Goal: Task Accomplishment & Management: Manage account settings

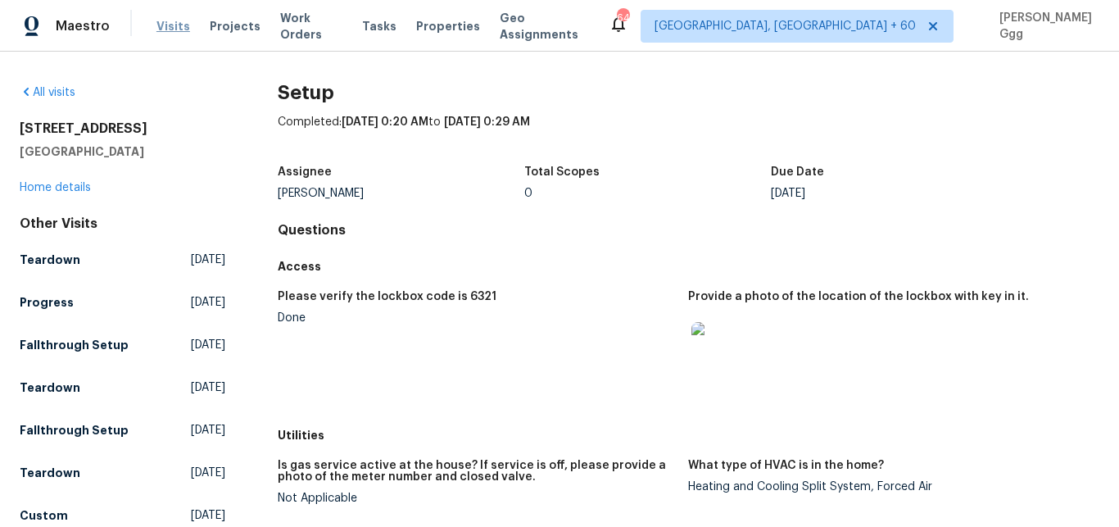
click at [169, 28] on span "Visits" at bounding box center [174, 26] width 34 height 16
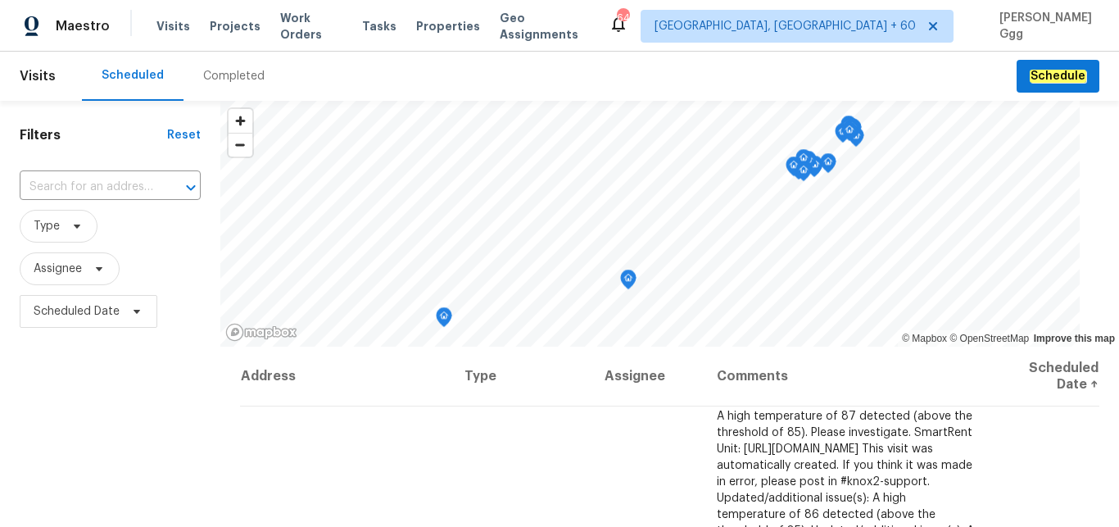
click at [218, 72] on div "Completed" at bounding box center [233, 76] width 61 height 16
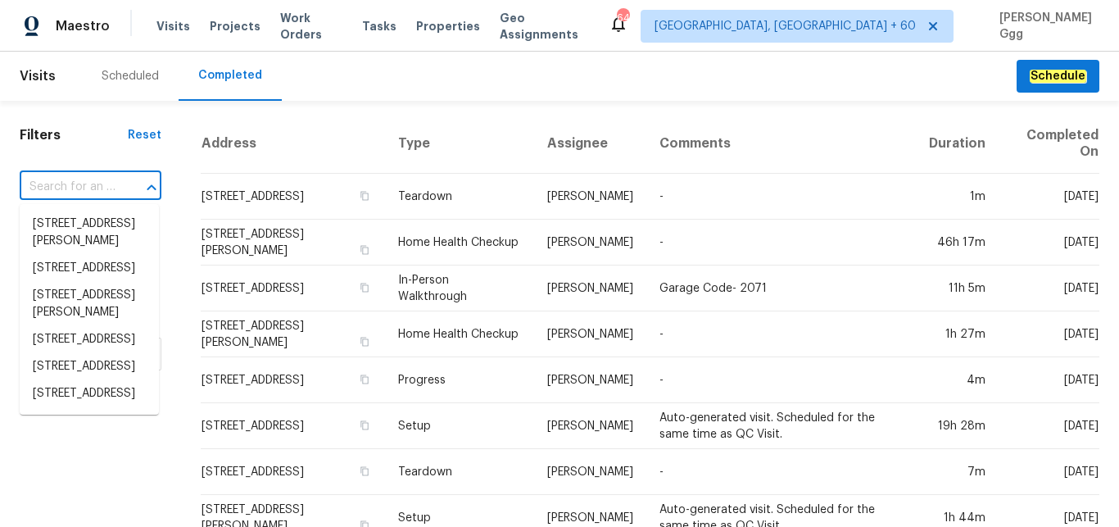
paste input "[STREET_ADDRESS][PERSON_NAME]"
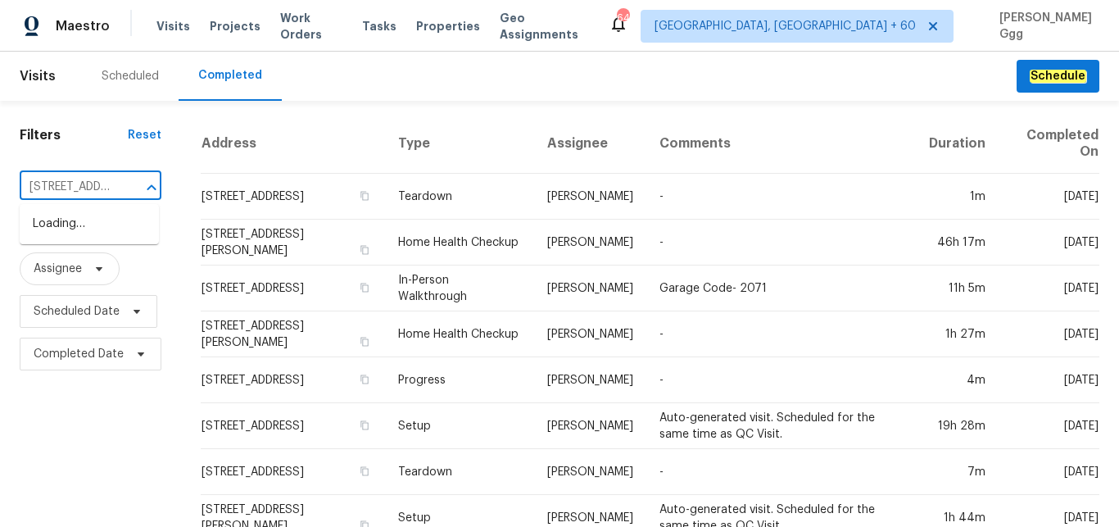
type input "[STREET_ADDRESS][PERSON_NAME]"
click at [70, 244] on li "[STREET_ADDRESS][PERSON_NAME]" at bounding box center [89, 233] width 139 height 44
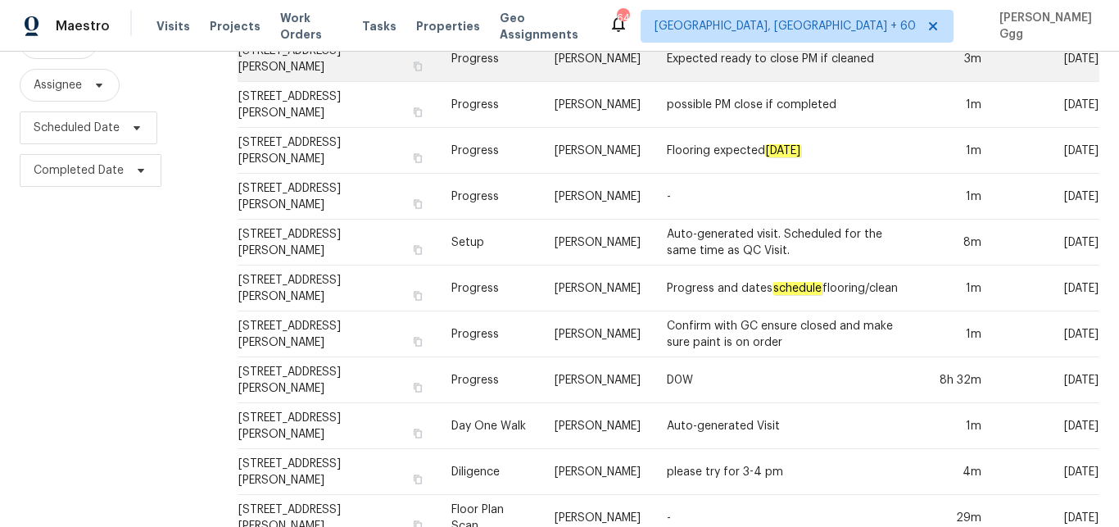
scroll to position [208, 0]
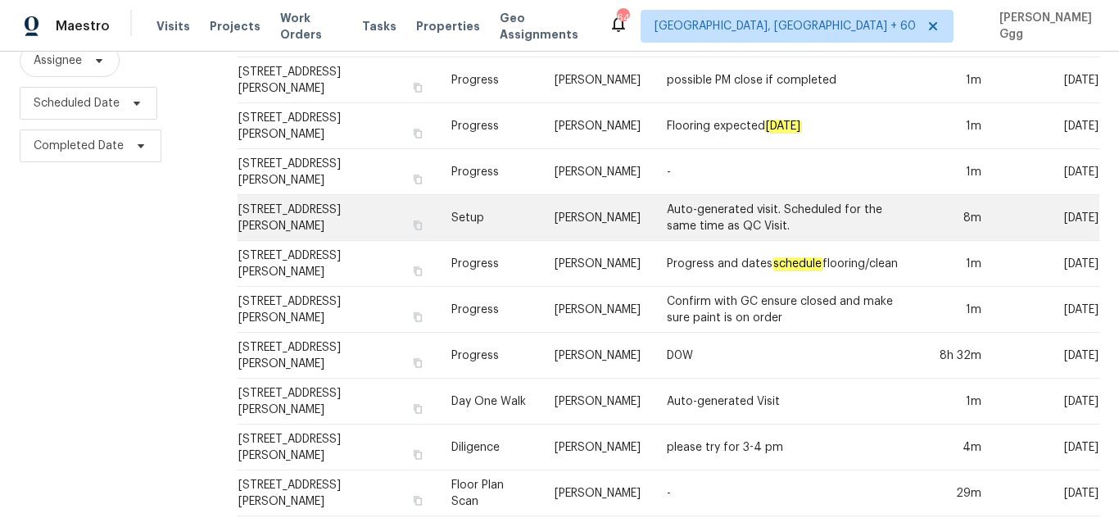
click at [484, 205] on td "Setup" at bounding box center [489, 218] width 103 height 46
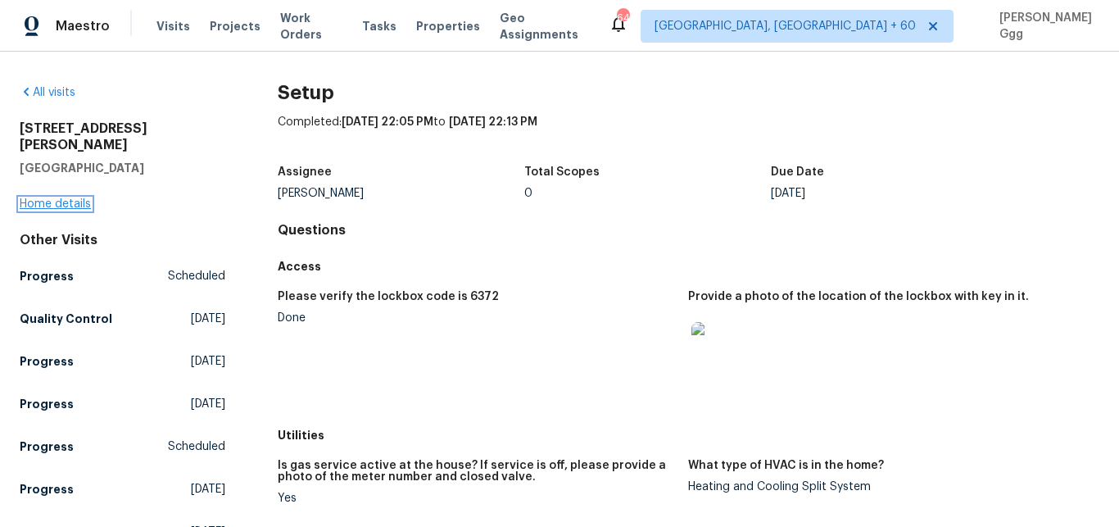
click at [53, 198] on link "Home details" at bounding box center [55, 203] width 71 height 11
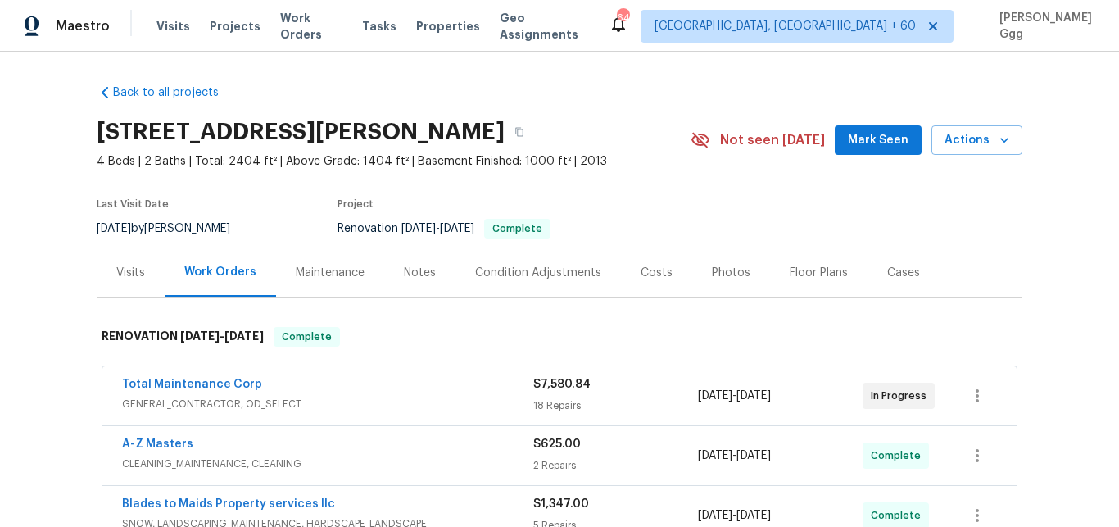
click at [712, 277] on div "Photos" at bounding box center [731, 273] width 39 height 16
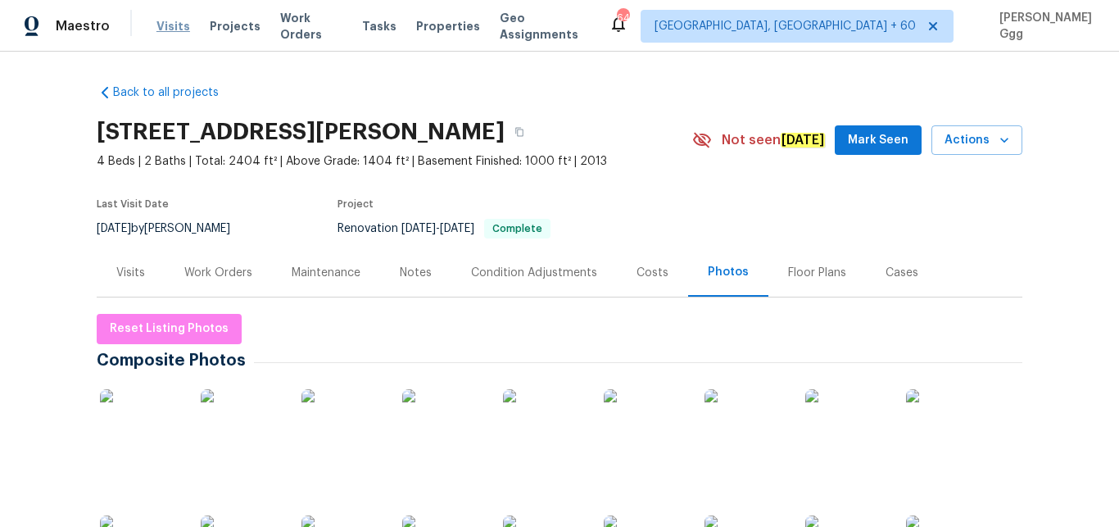
click at [168, 28] on span "Visits" at bounding box center [174, 26] width 34 height 16
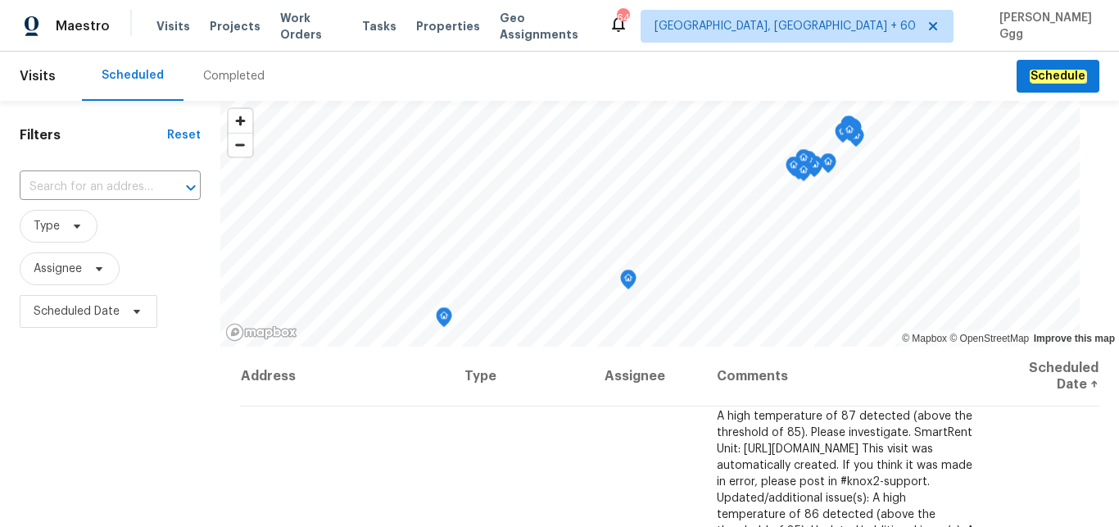
click at [213, 71] on div "Completed" at bounding box center [233, 76] width 61 height 16
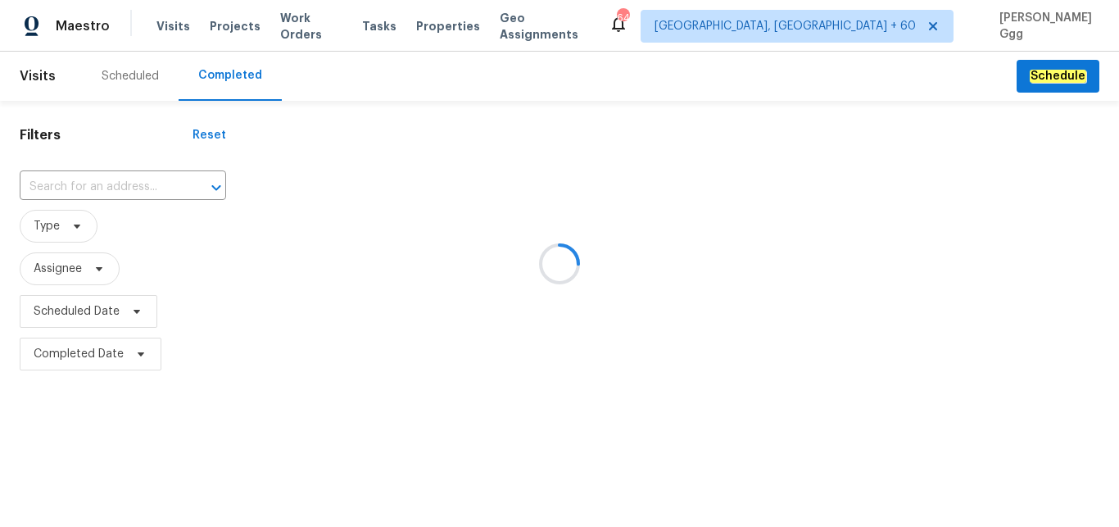
click at [84, 185] on div at bounding box center [559, 263] width 1119 height 527
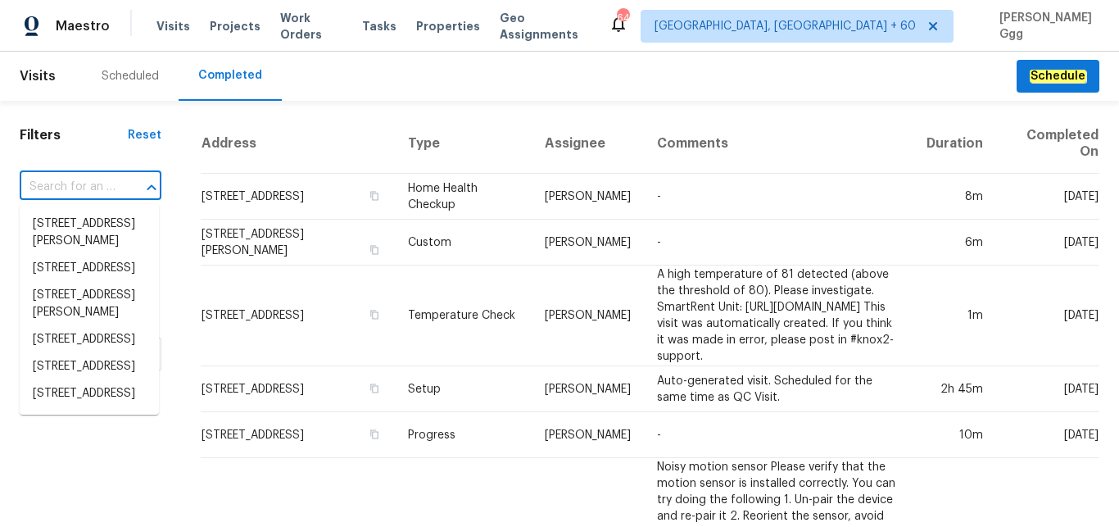
click at [66, 186] on input "text" at bounding box center [68, 187] width 96 height 25
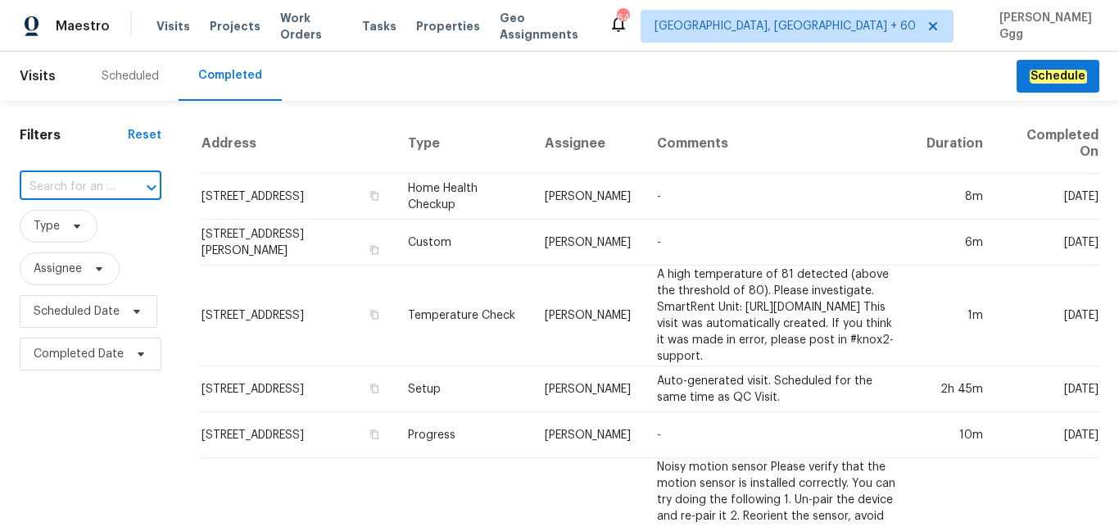
paste input "[STREET_ADDRESS]"
type input "[STREET_ADDRESS]"
click at [80, 237] on li "[STREET_ADDRESS]" at bounding box center [89, 224] width 139 height 27
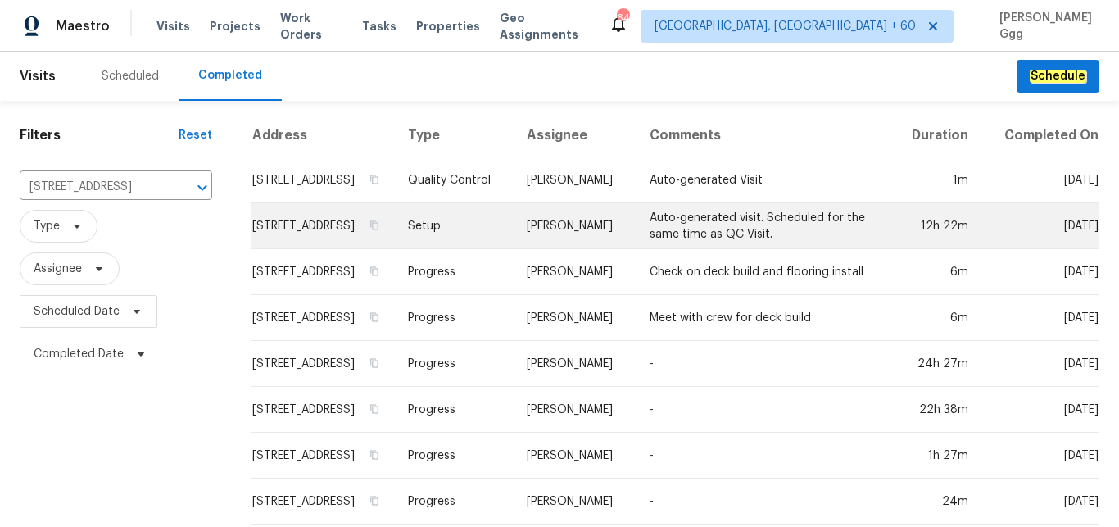
click at [477, 247] on td "Setup" at bounding box center [454, 226] width 119 height 46
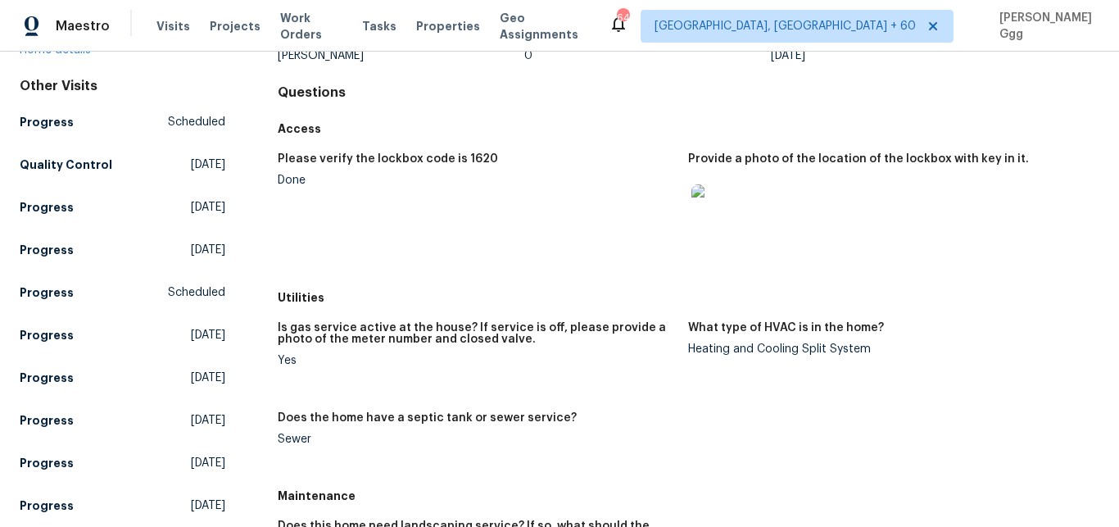
scroll to position [69, 0]
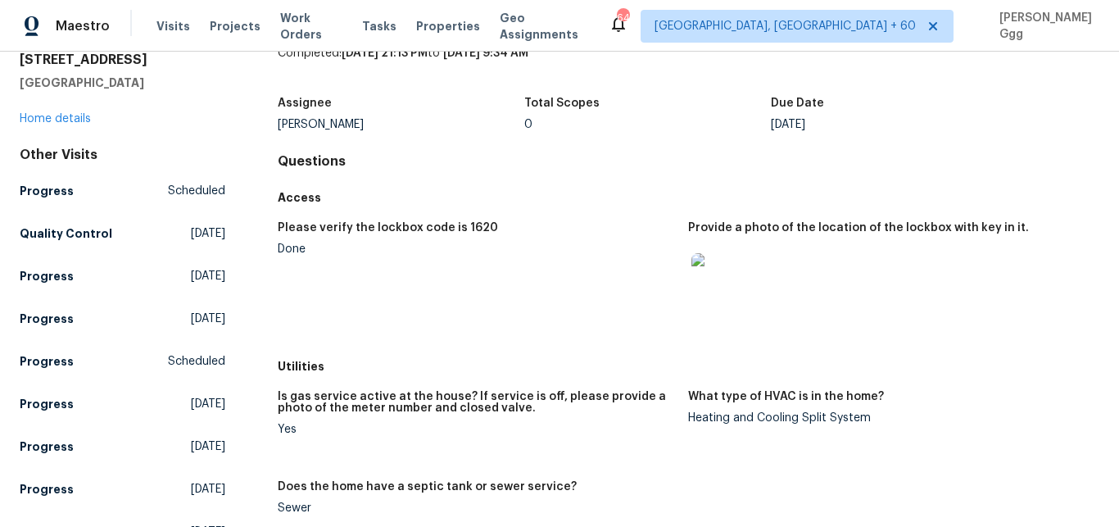
click at [74, 104] on div "[STREET_ADDRESS] Home details" at bounding box center [123, 89] width 206 height 75
click at [70, 116] on link "Home details" at bounding box center [55, 118] width 71 height 11
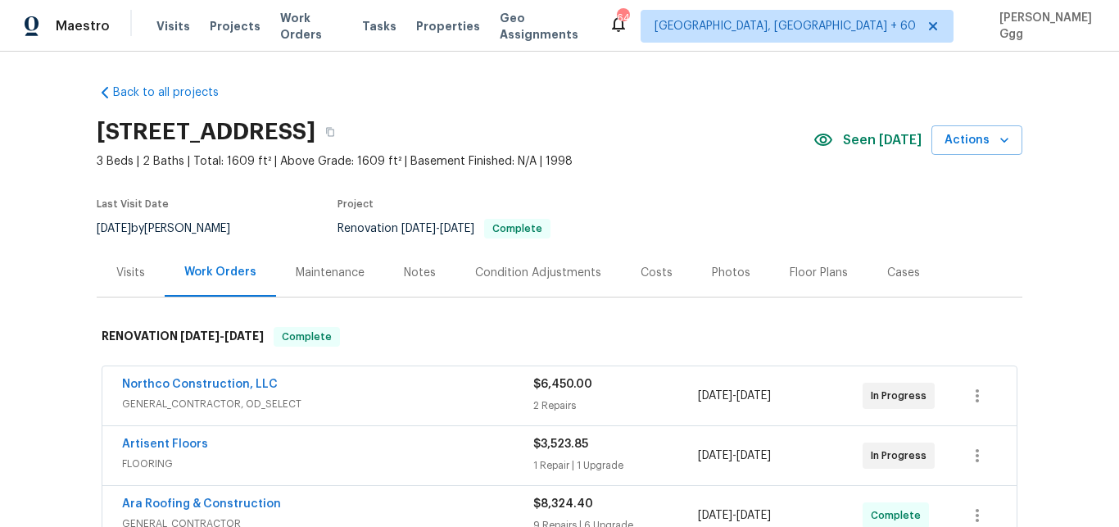
click at [716, 273] on div "Photos" at bounding box center [731, 273] width 39 height 16
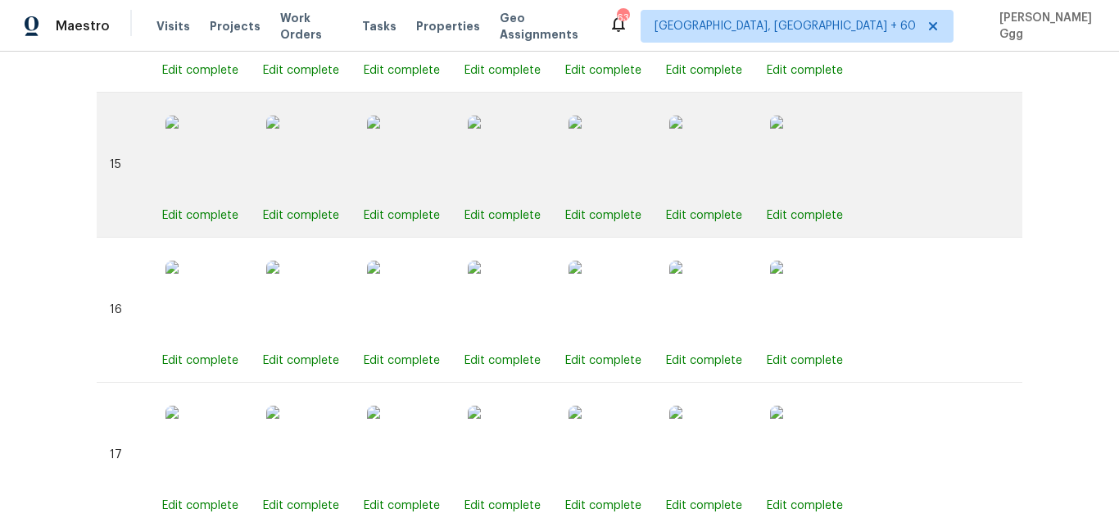
scroll to position [2547, 0]
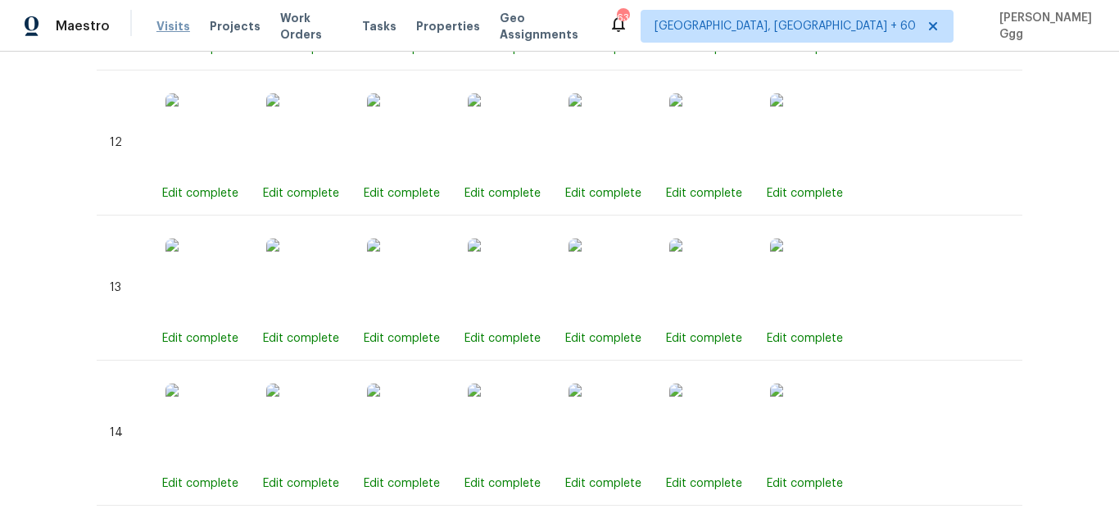
click at [176, 29] on span "Visits" at bounding box center [174, 26] width 34 height 16
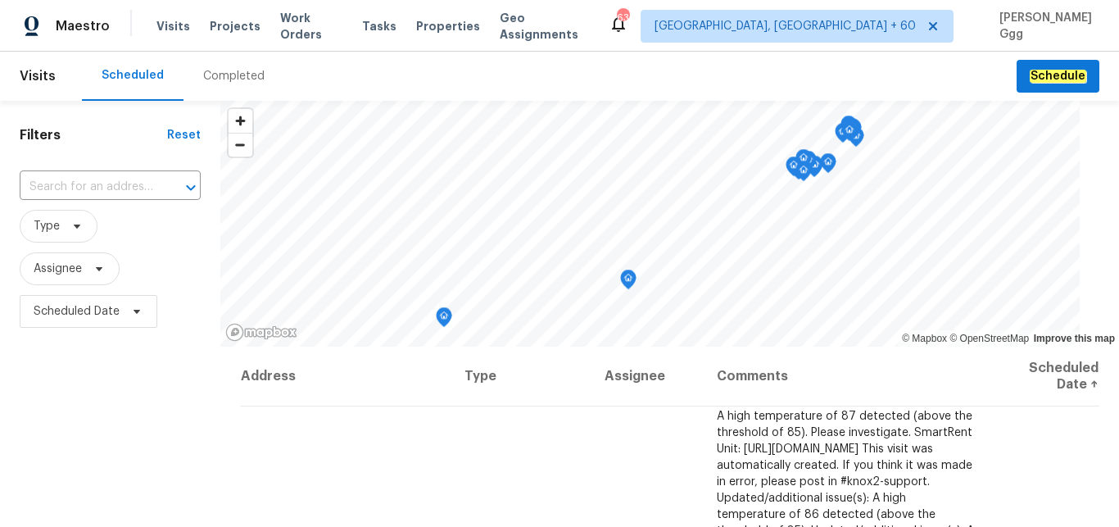
click at [227, 84] on div "Completed" at bounding box center [233, 76] width 61 height 16
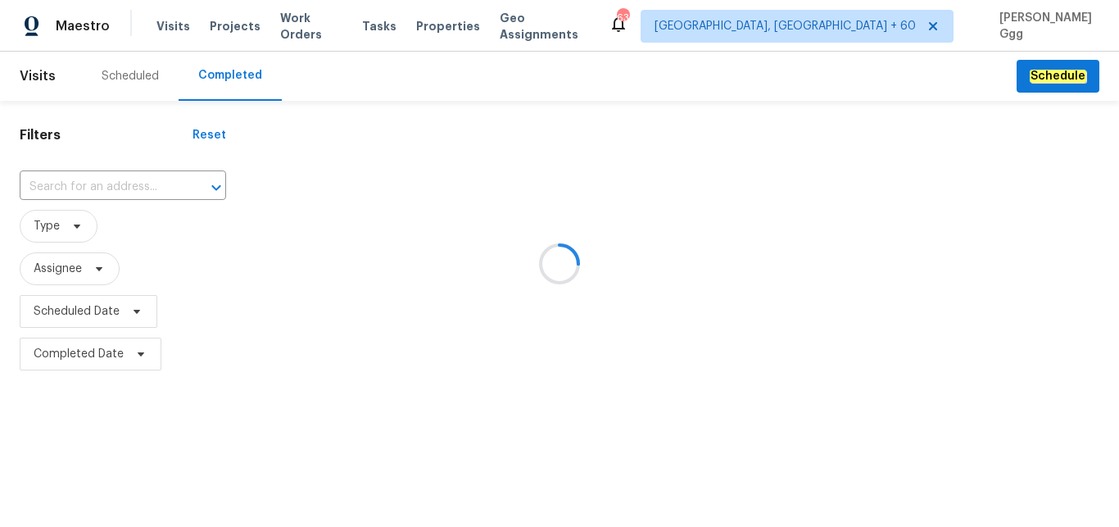
click at [76, 185] on div at bounding box center [559, 263] width 1119 height 527
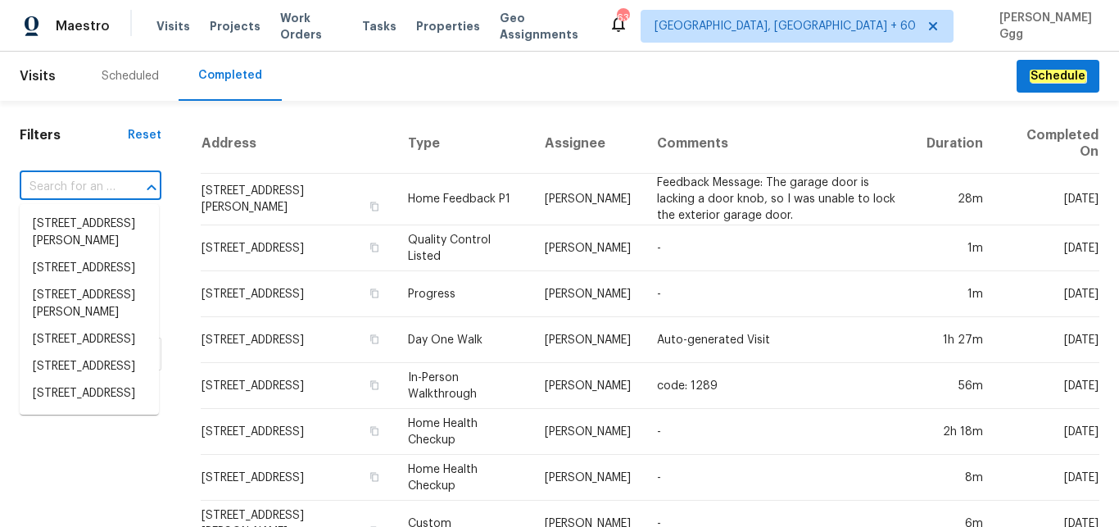
paste input "[STREET_ADDRESS][PERSON_NAME]"
type input "[STREET_ADDRESS][PERSON_NAME]"
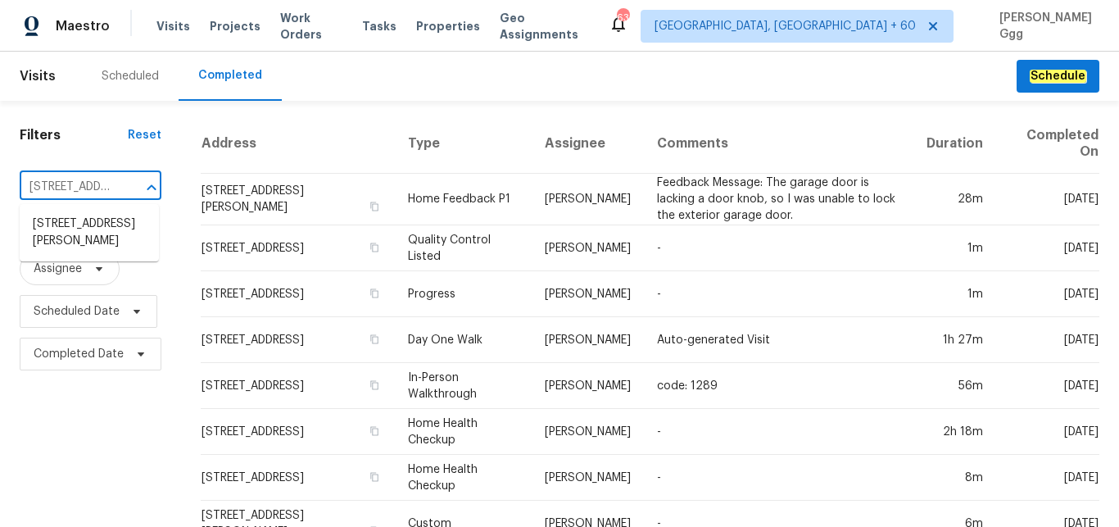
scroll to position [0, 93]
click at [95, 245] on li "[STREET_ADDRESS][PERSON_NAME]" at bounding box center [89, 233] width 139 height 44
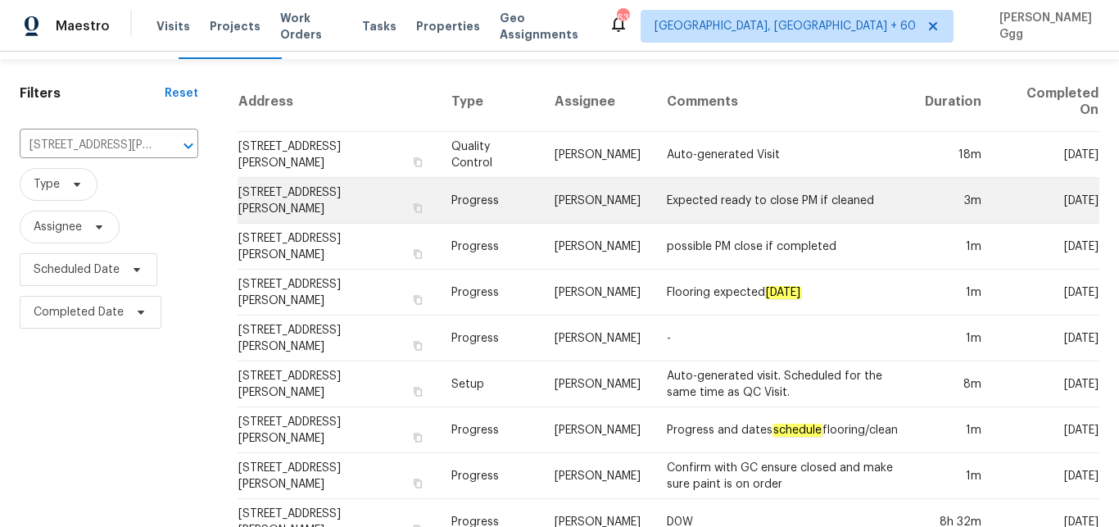
scroll to position [69, 0]
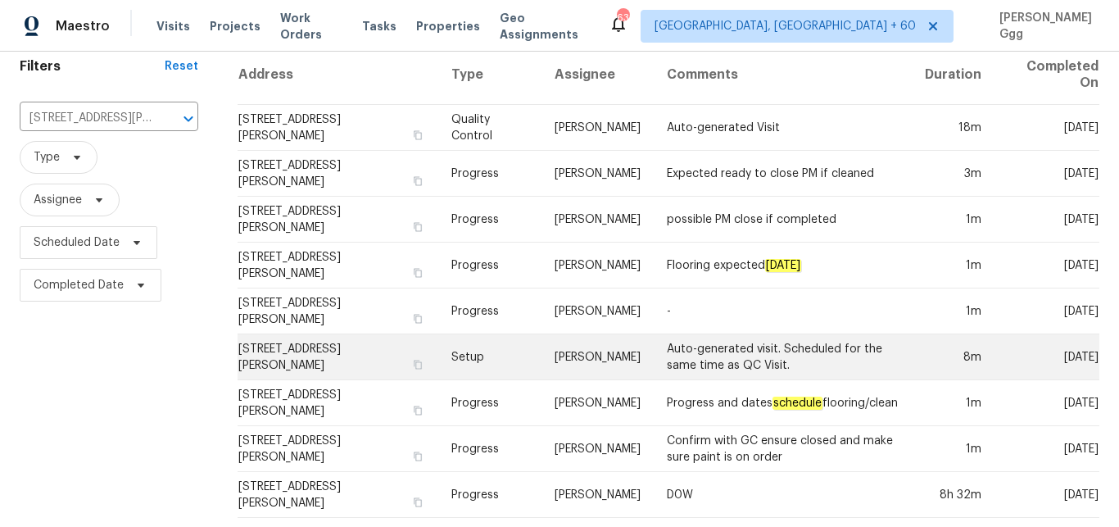
click at [483, 342] on td "Setup" at bounding box center [489, 357] width 103 height 46
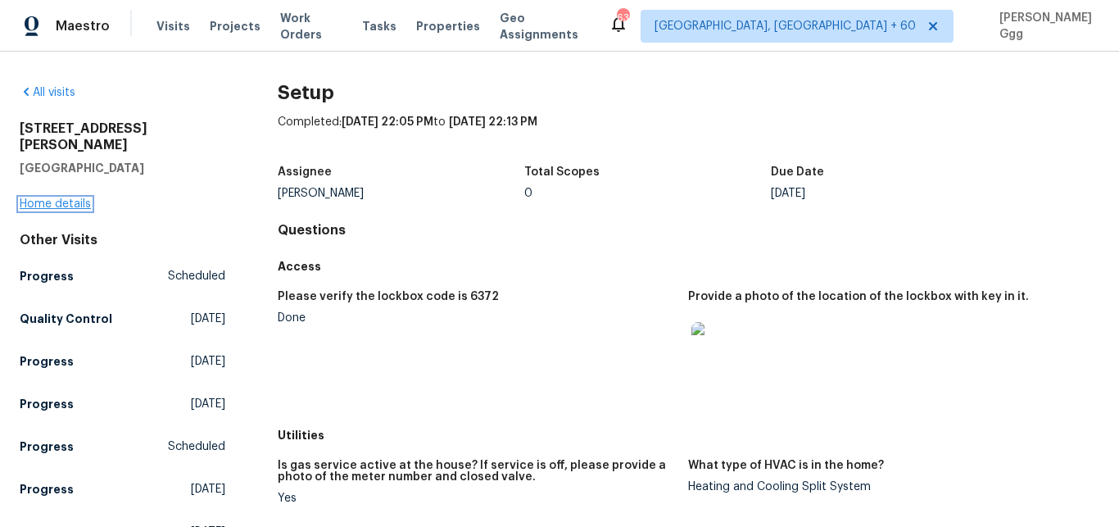
click at [68, 198] on link "Home details" at bounding box center [55, 203] width 71 height 11
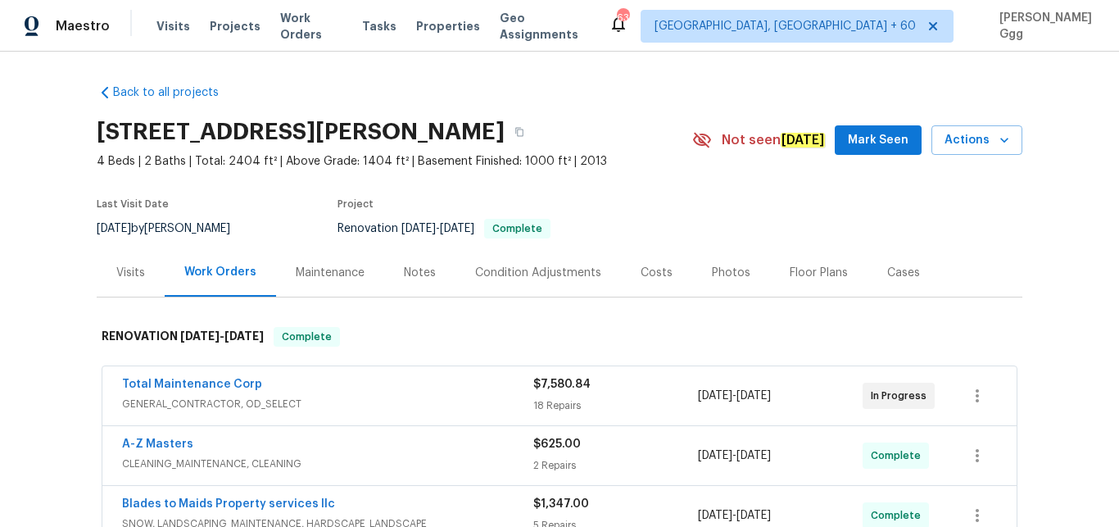
click at [707, 262] on div "Photos" at bounding box center [731, 272] width 78 height 48
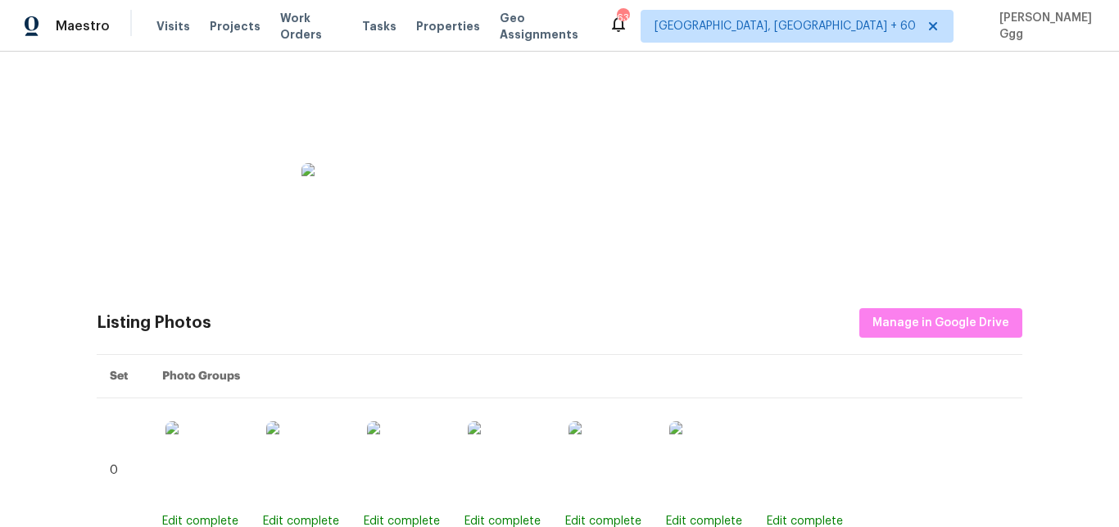
scroll to position [619, 0]
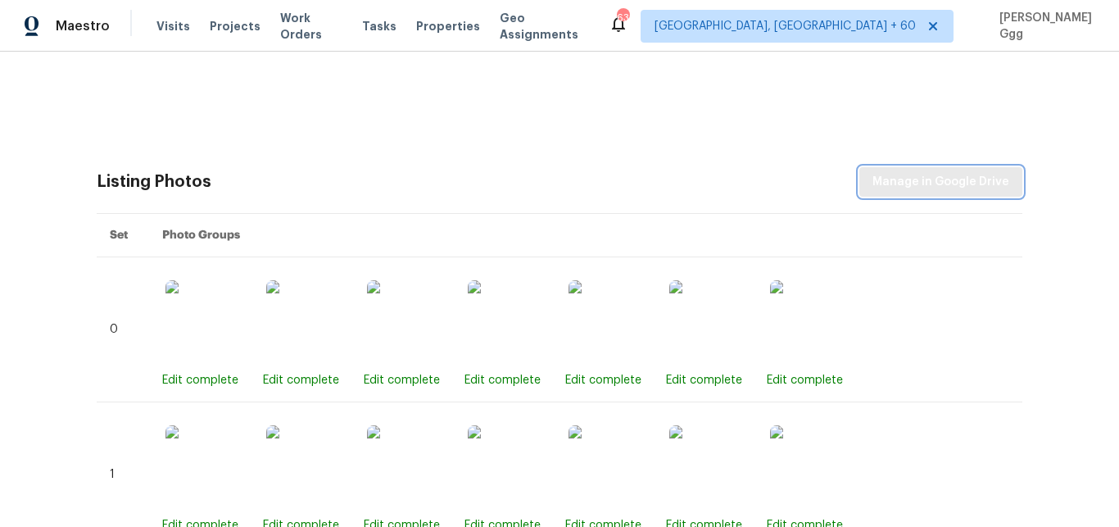
click at [879, 181] on span "Manage in Google Drive" at bounding box center [941, 182] width 137 height 20
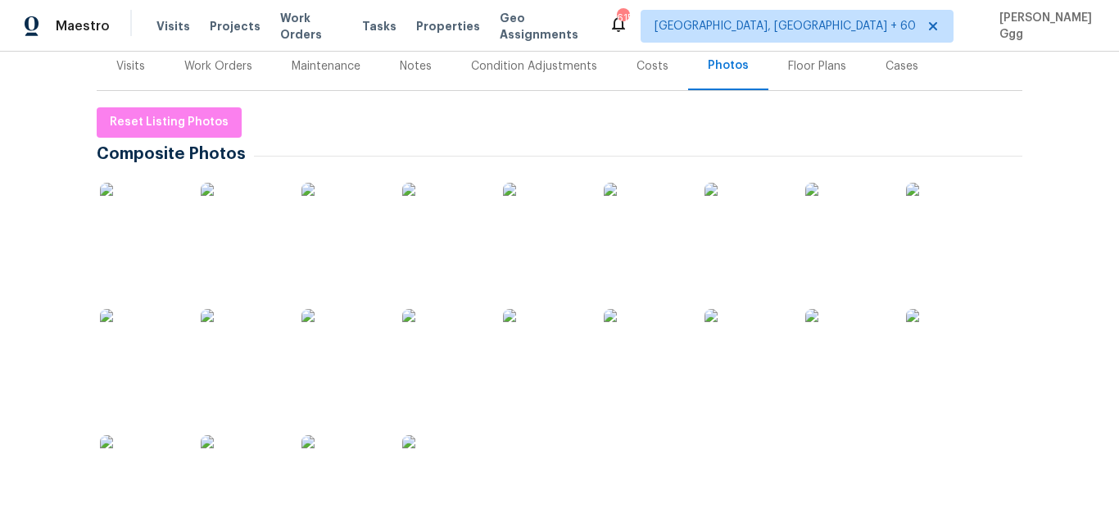
scroll to position [0, 0]
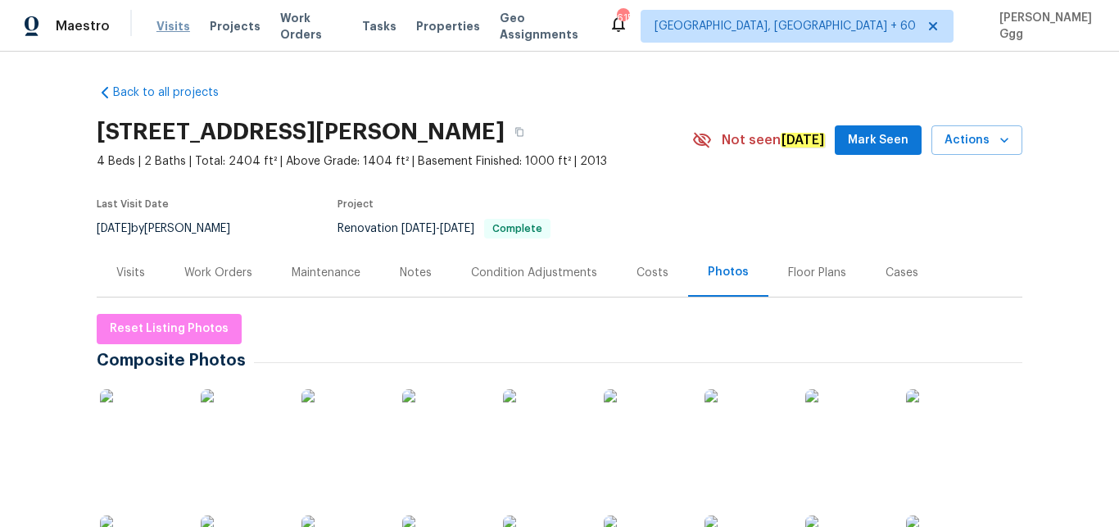
click at [161, 28] on span "Visits" at bounding box center [174, 26] width 34 height 16
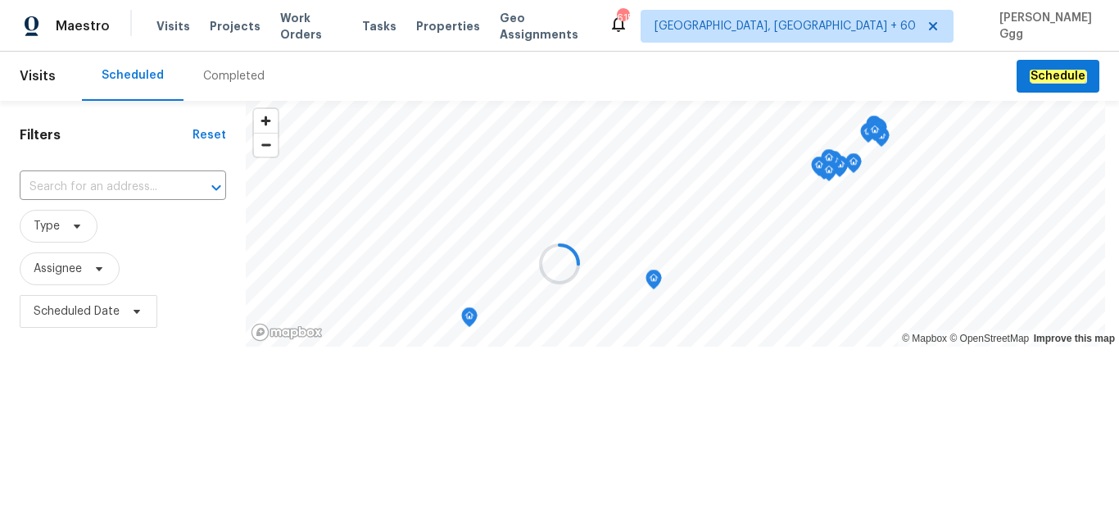
click at [209, 75] on div at bounding box center [559, 263] width 1119 height 527
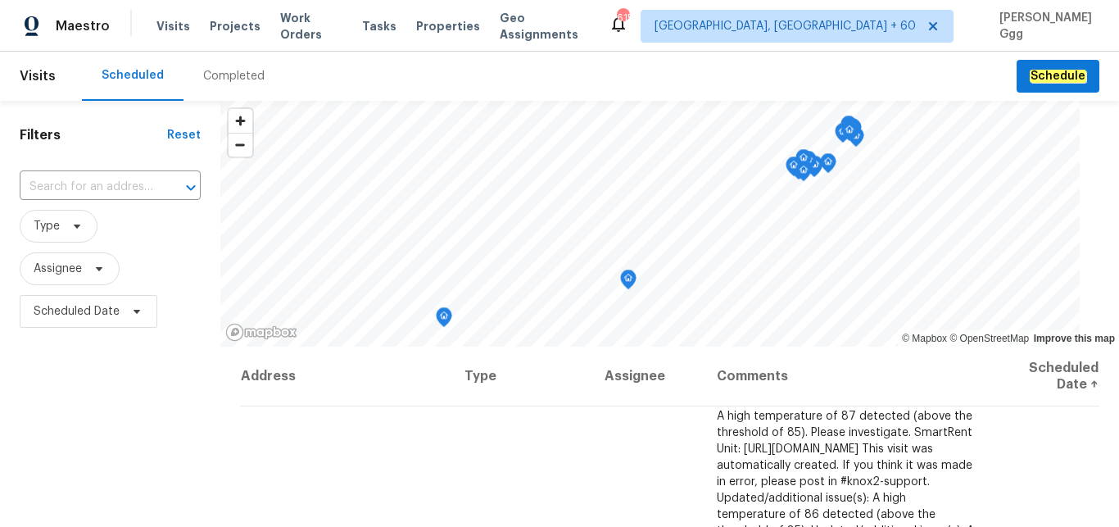
click at [211, 74] on div "Completed" at bounding box center [233, 76] width 61 height 16
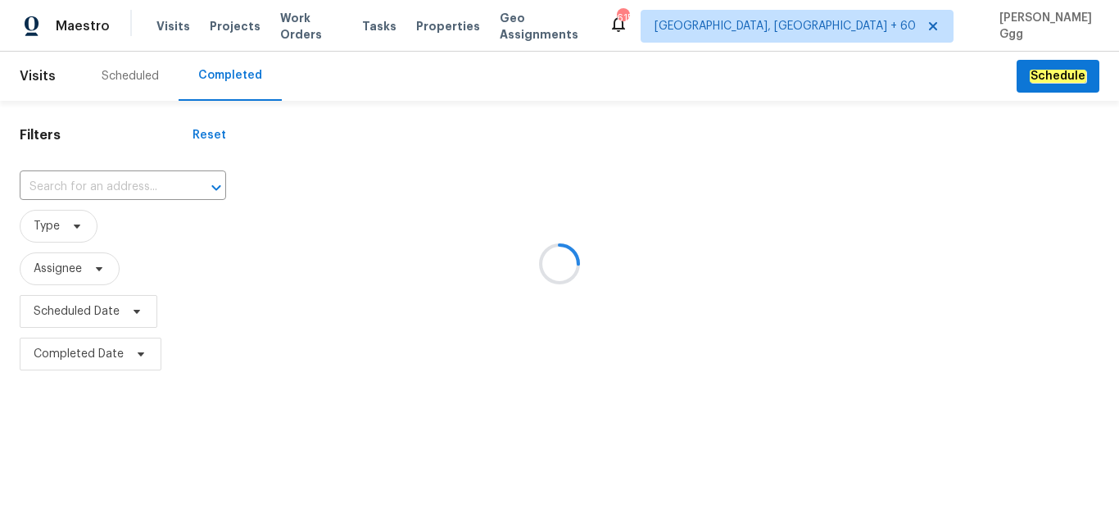
click at [88, 188] on div at bounding box center [559, 263] width 1119 height 527
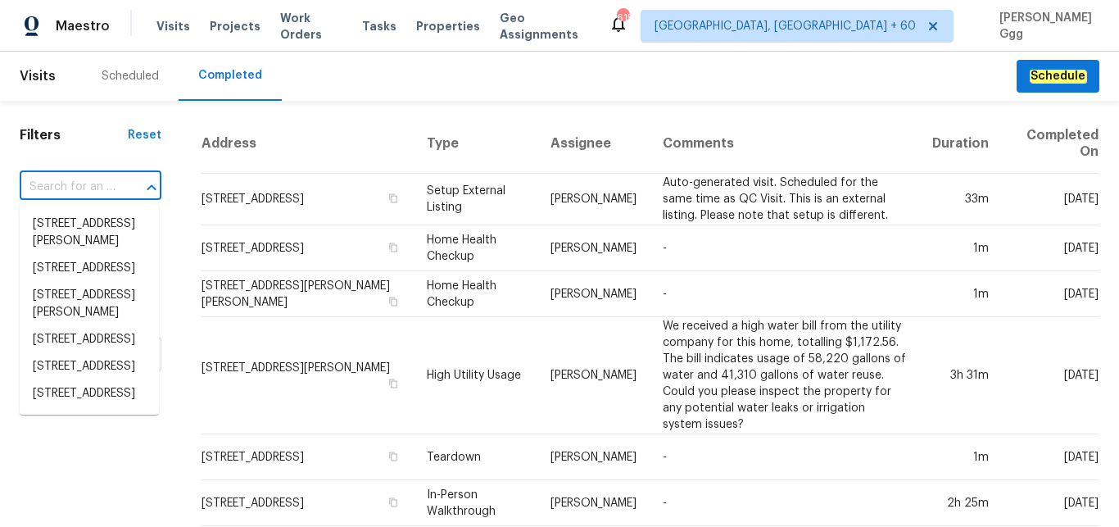
click at [84, 186] on input "text" at bounding box center [68, 187] width 96 height 25
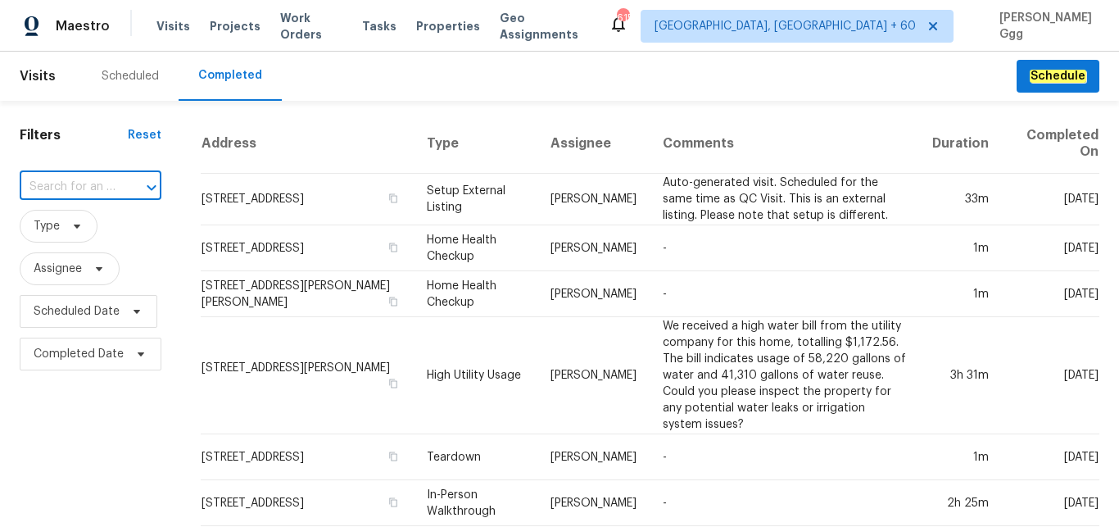
paste input "[STREET_ADDRESS]"
type input "[STREET_ADDRESS]"
click at [75, 234] on li "[STREET_ADDRESS]" at bounding box center [89, 224] width 139 height 27
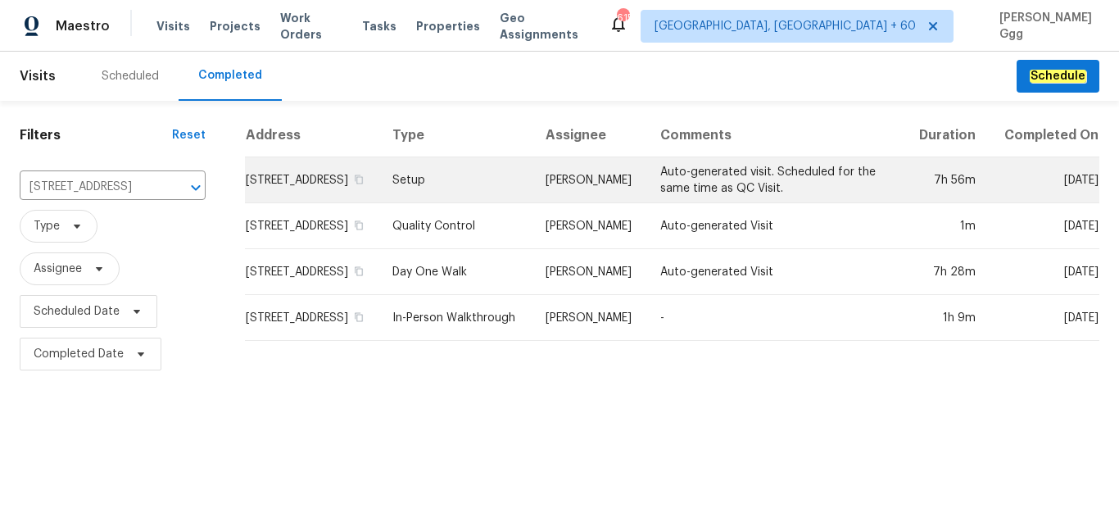
click at [461, 197] on td "Setup" at bounding box center [455, 180] width 153 height 46
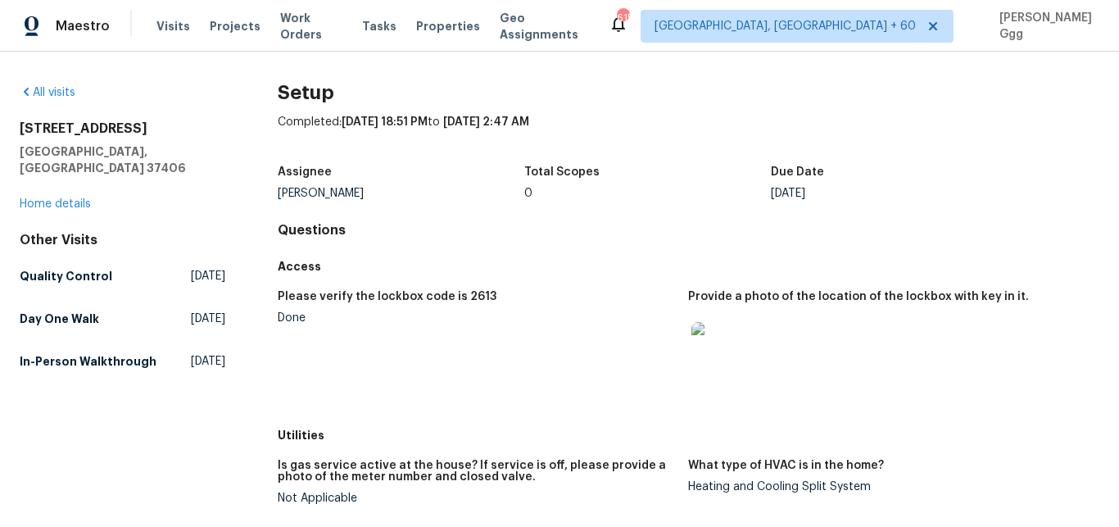
click at [57, 178] on div "[STREET_ADDRESS] Home details" at bounding box center [123, 166] width 206 height 92
click at [57, 180] on div "[STREET_ADDRESS] Home details" at bounding box center [123, 166] width 206 height 92
click at [43, 198] on link "Home details" at bounding box center [55, 203] width 71 height 11
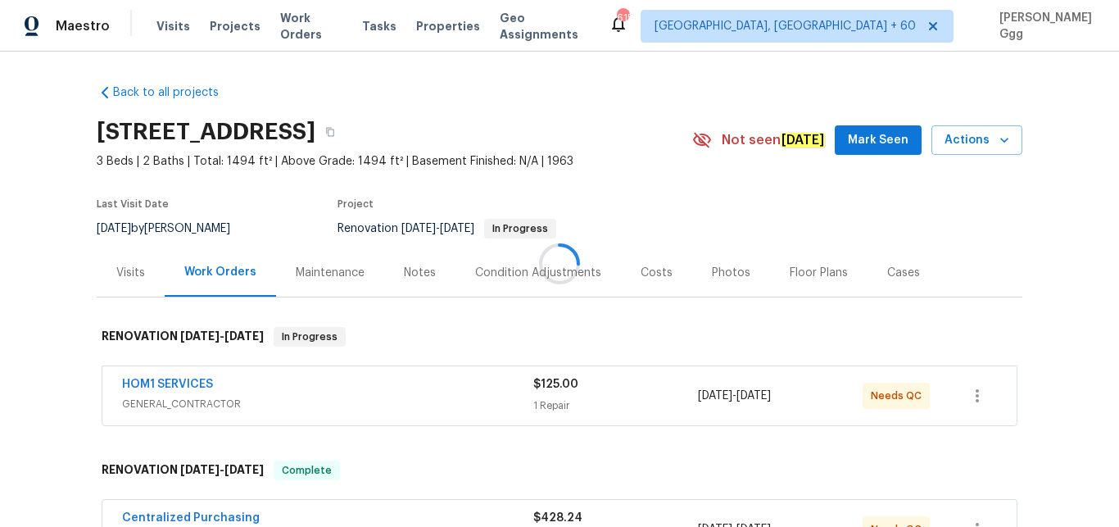
click at [712, 274] on div "Photos" at bounding box center [731, 273] width 39 height 16
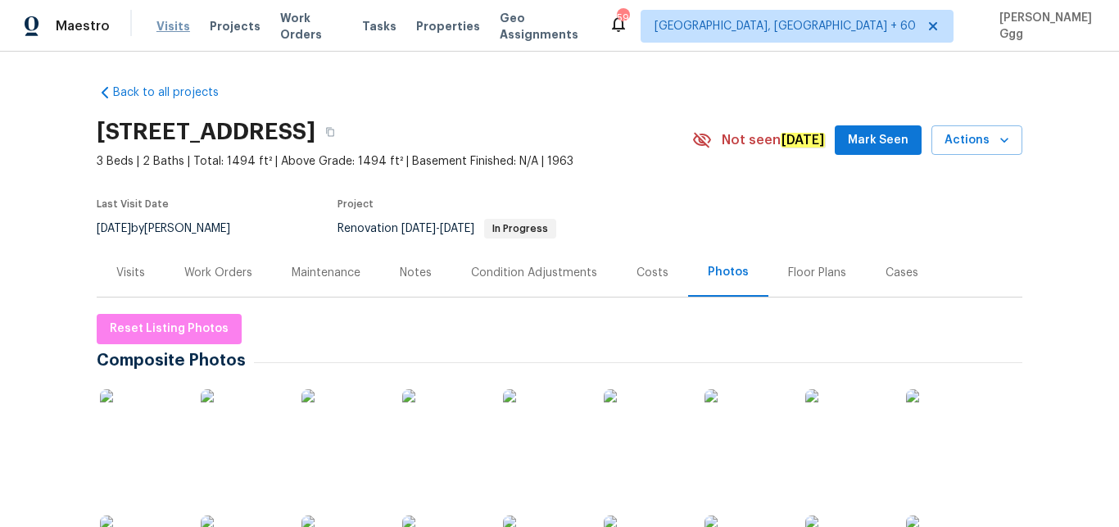
click at [157, 27] on span "Visits" at bounding box center [174, 26] width 34 height 16
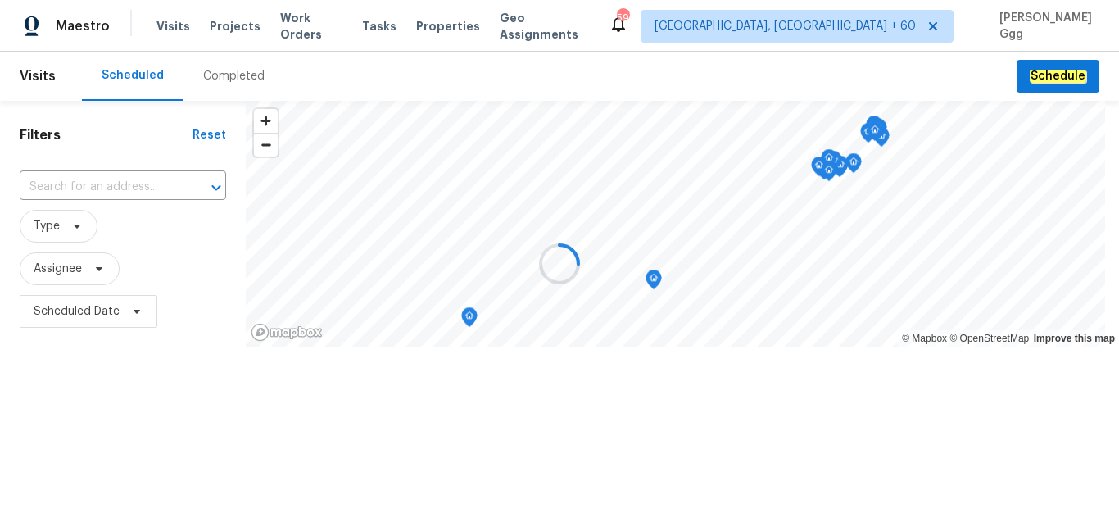
click at [229, 77] on div "Completed" at bounding box center [233, 76] width 61 height 16
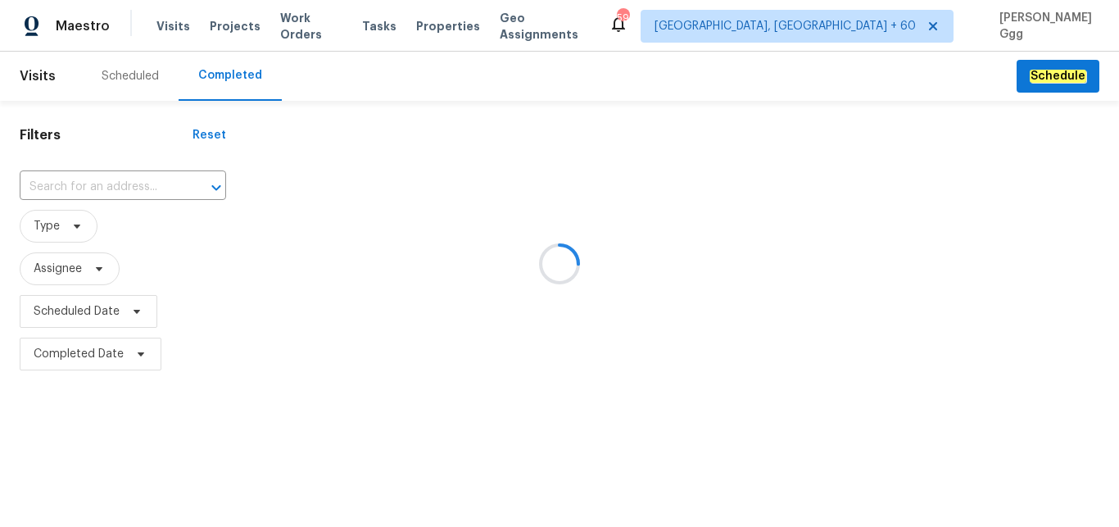
click at [102, 184] on div at bounding box center [559, 263] width 1119 height 527
click at [69, 180] on div at bounding box center [559, 263] width 1119 height 527
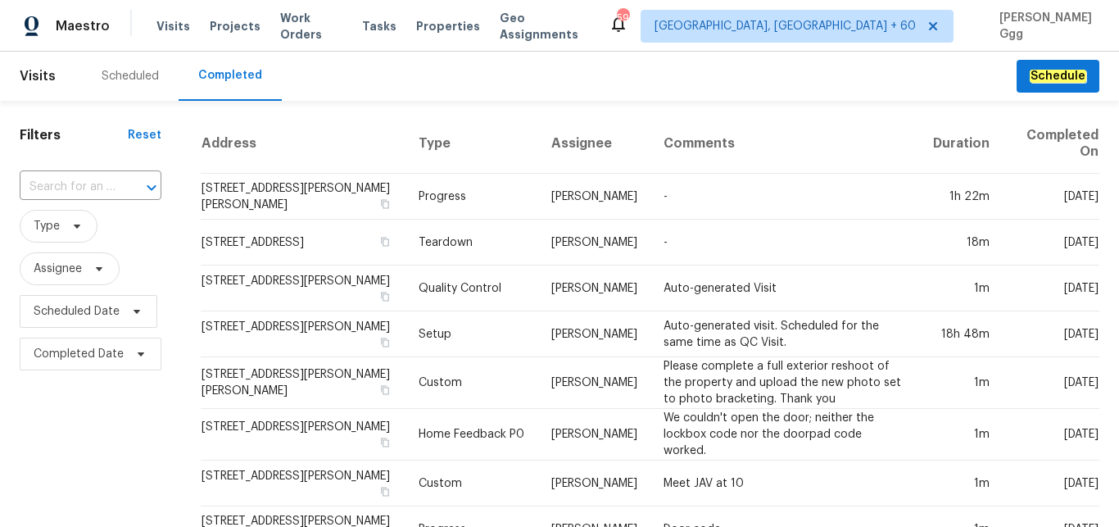
click at [69, 180] on input "text" at bounding box center [68, 187] width 96 height 25
paste input "[STREET_ADDRESS]"
type input "[STREET_ADDRESS]"
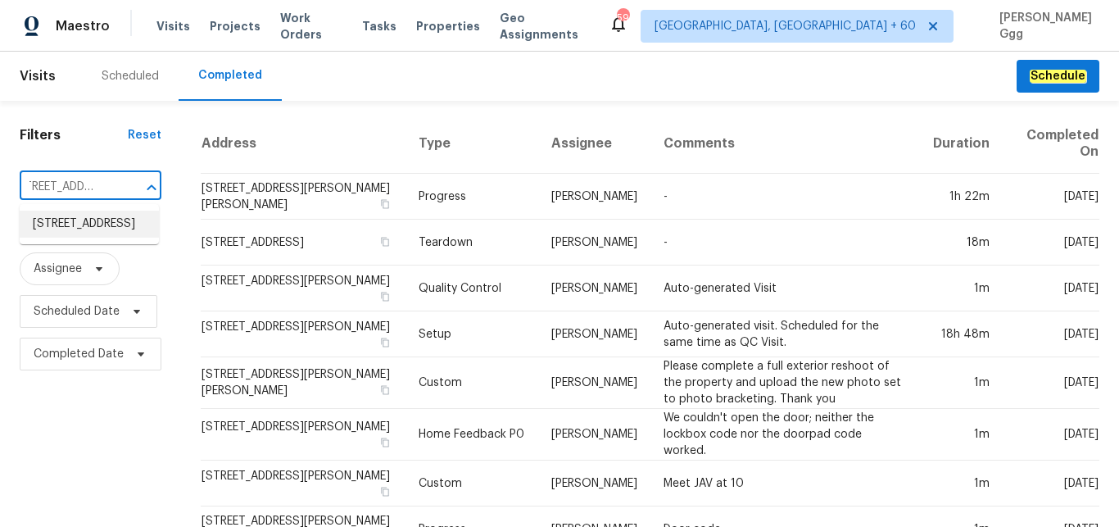
click at [85, 238] on li "[STREET_ADDRESS]" at bounding box center [89, 224] width 139 height 27
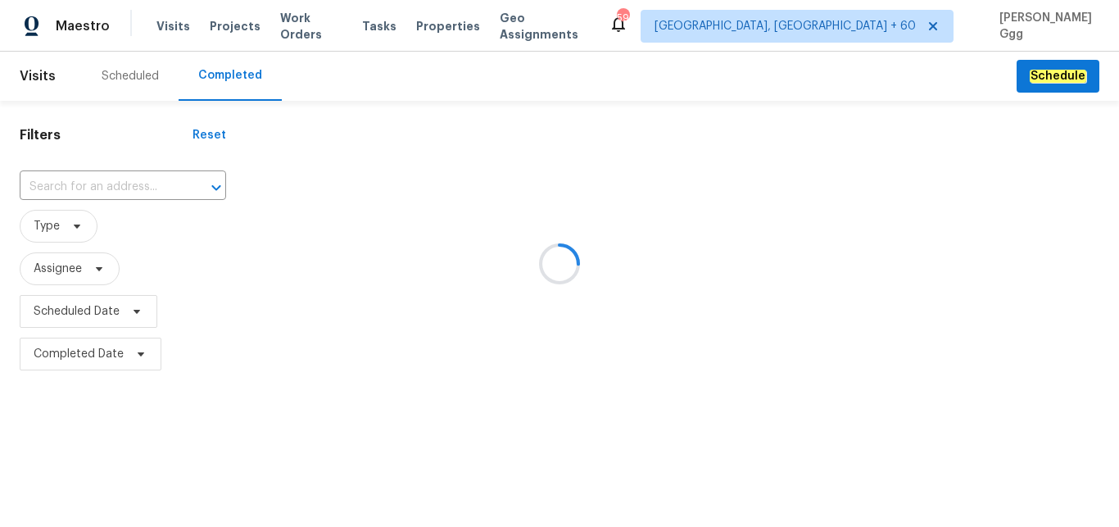
type input "[STREET_ADDRESS]"
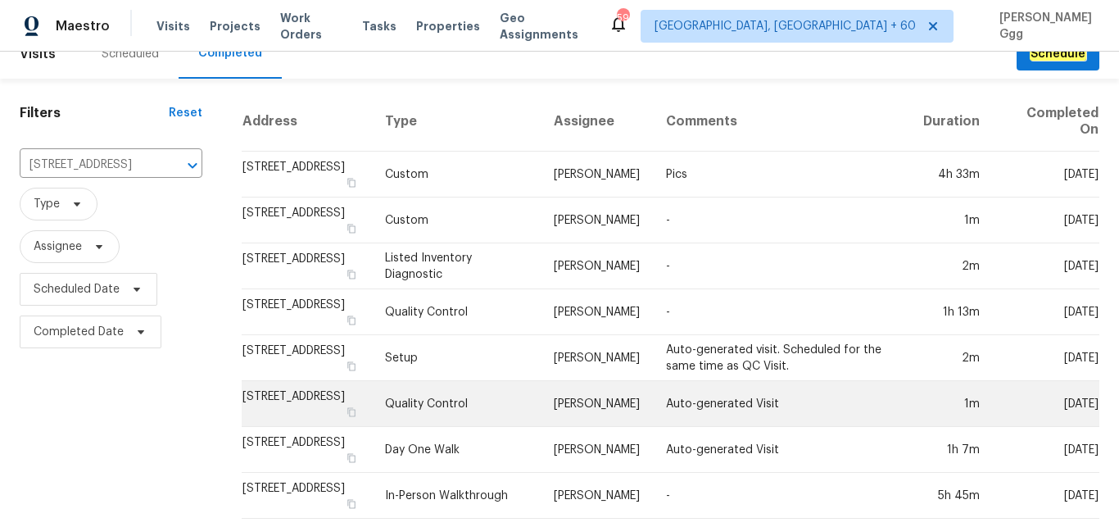
scroll to position [41, 0]
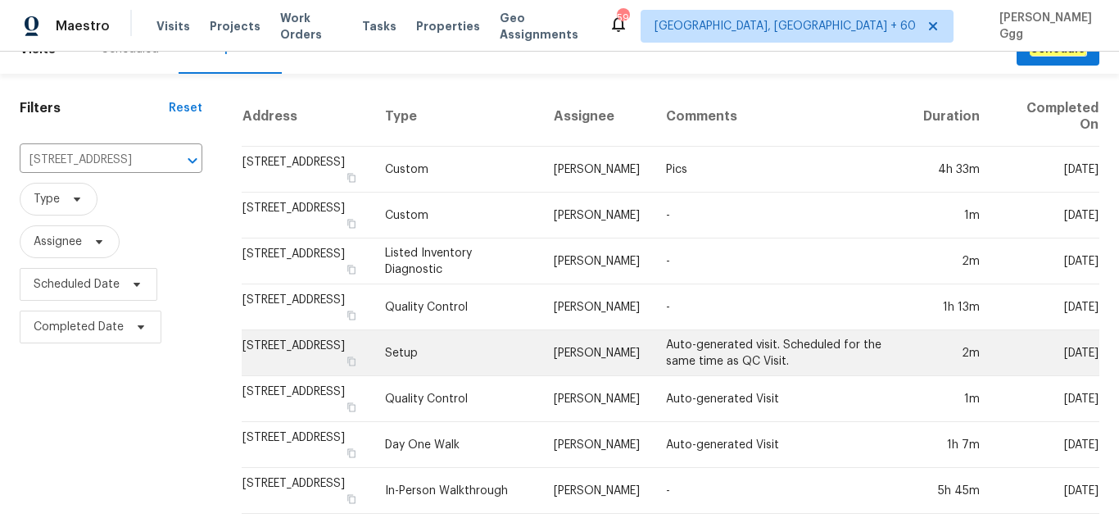
click at [456, 340] on td "Setup" at bounding box center [456, 353] width 169 height 46
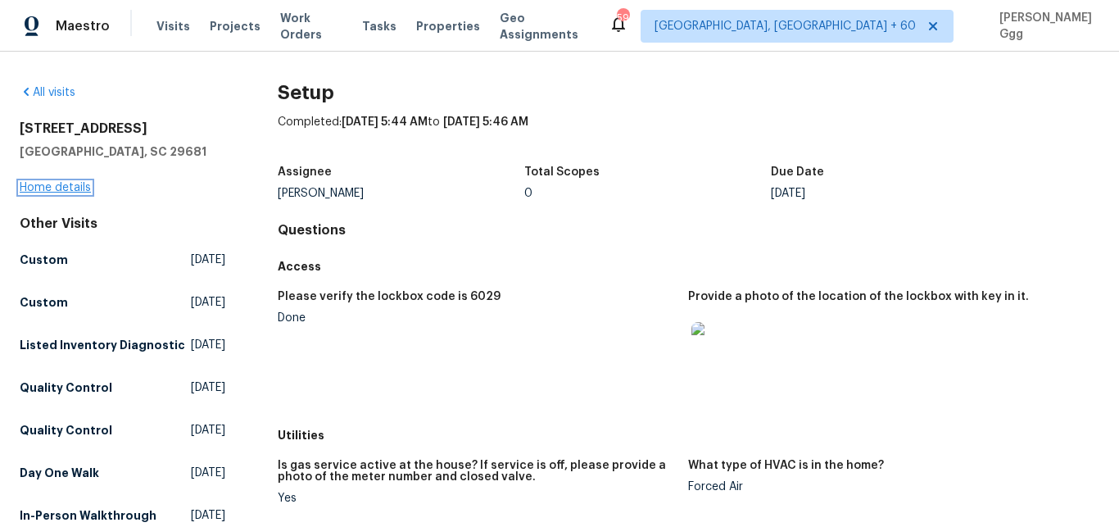
click at [66, 188] on link "Home details" at bounding box center [55, 187] width 71 height 11
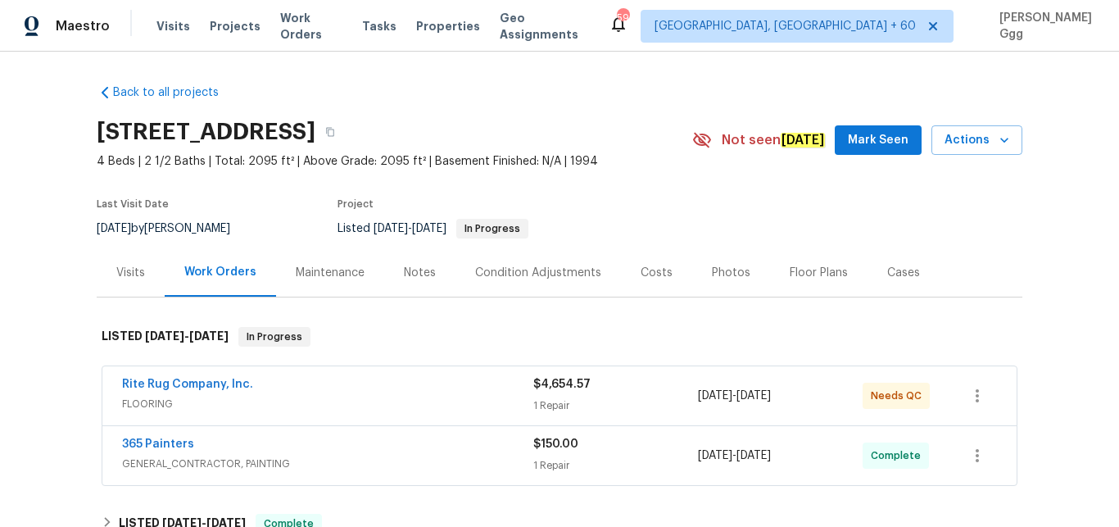
scroll to position [138, 0]
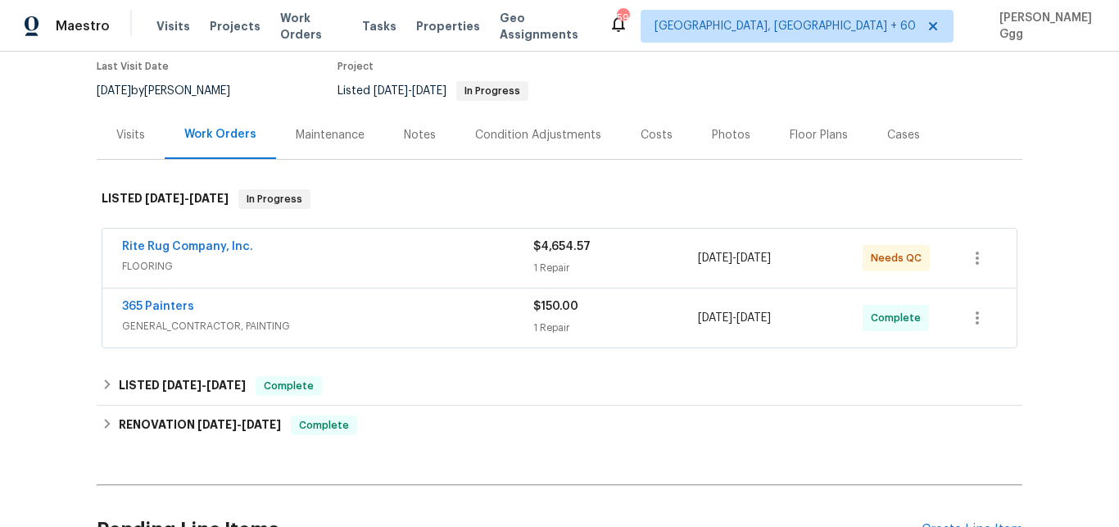
click at [715, 132] on div "Photos" at bounding box center [731, 135] width 39 height 16
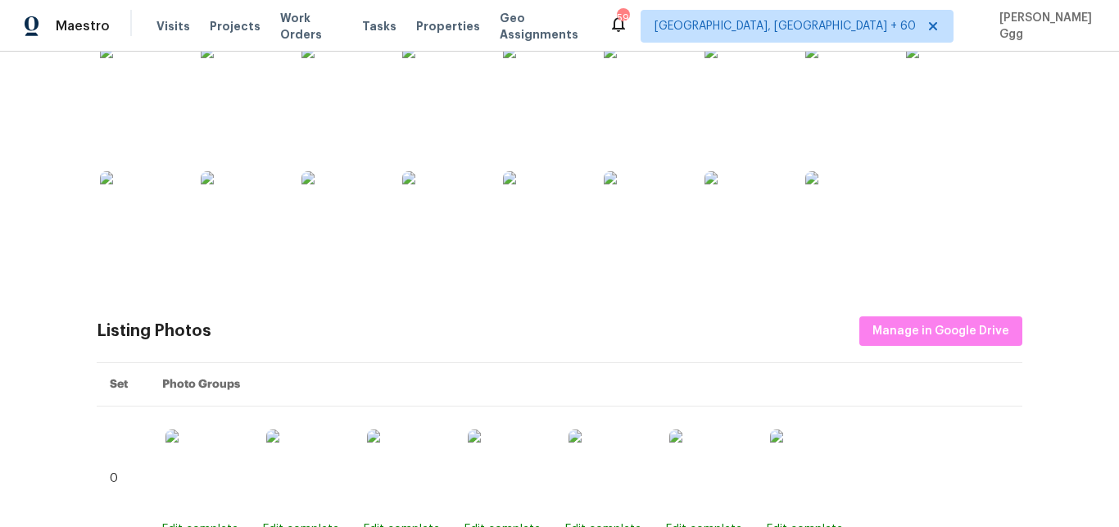
scroll to position [551, 0]
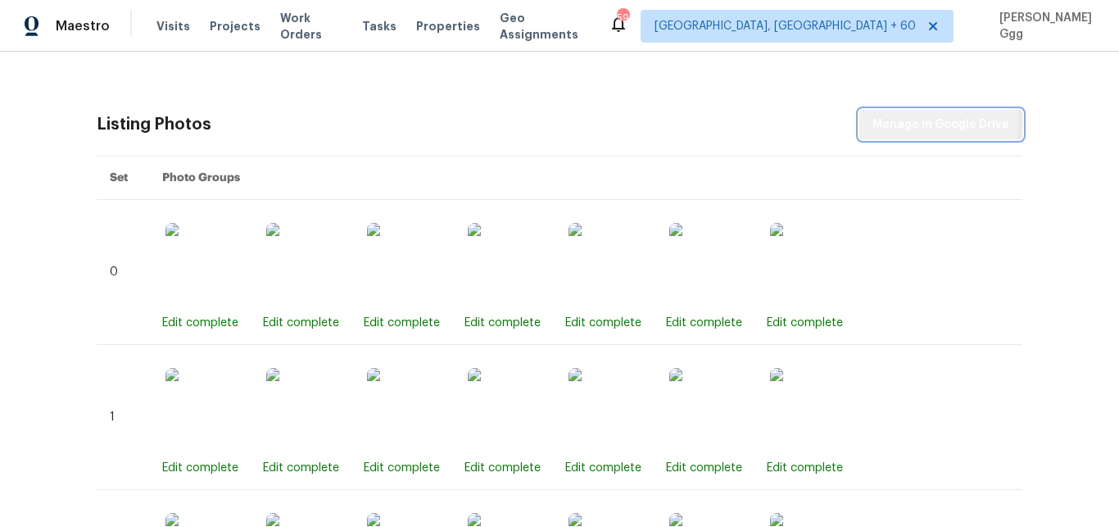
click at [892, 117] on span "Manage in Google Drive" at bounding box center [941, 125] width 137 height 20
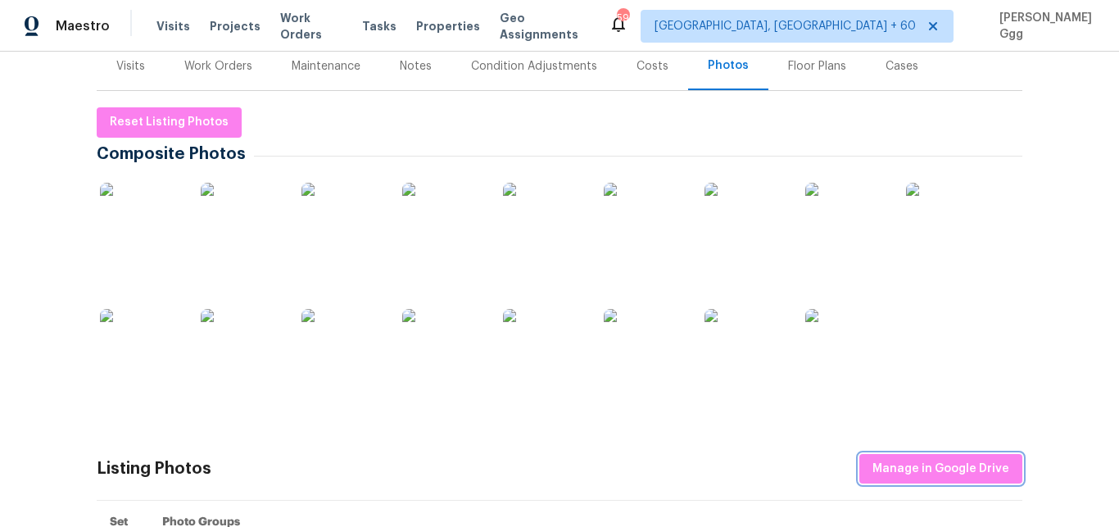
scroll to position [0, 0]
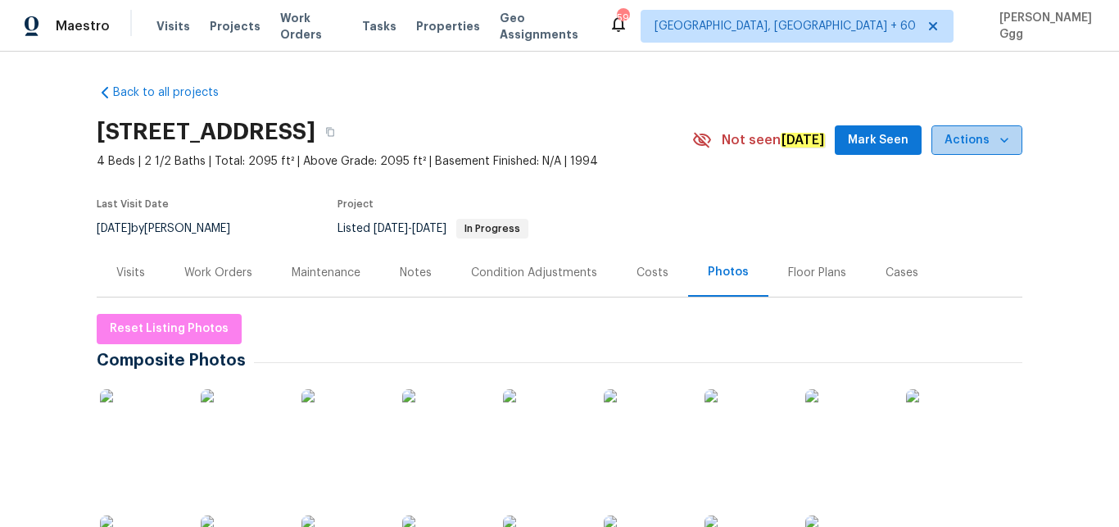
click at [1001, 143] on icon "button" at bounding box center [1004, 140] width 16 height 16
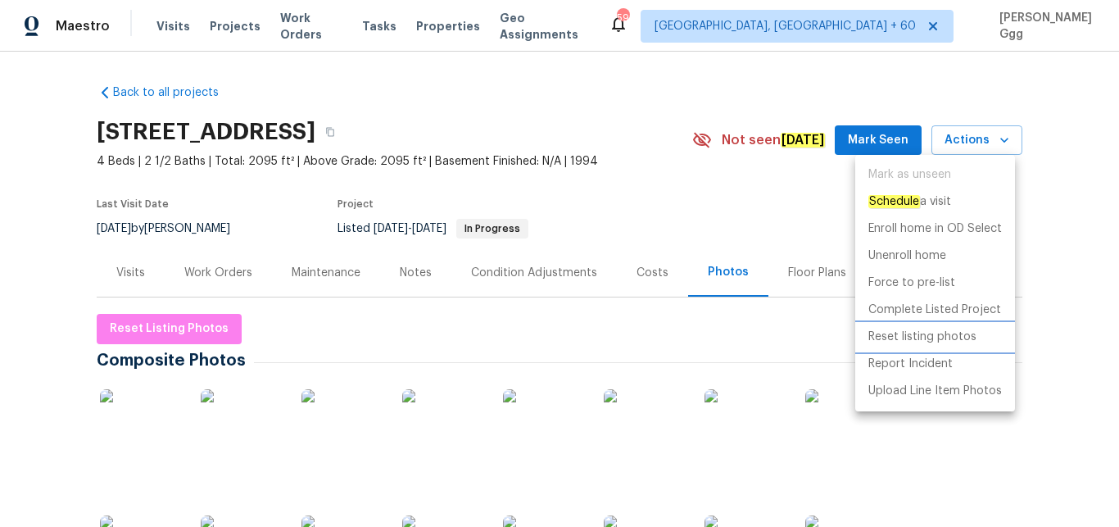
click at [916, 335] on p "Reset listing photos" at bounding box center [923, 337] width 108 height 17
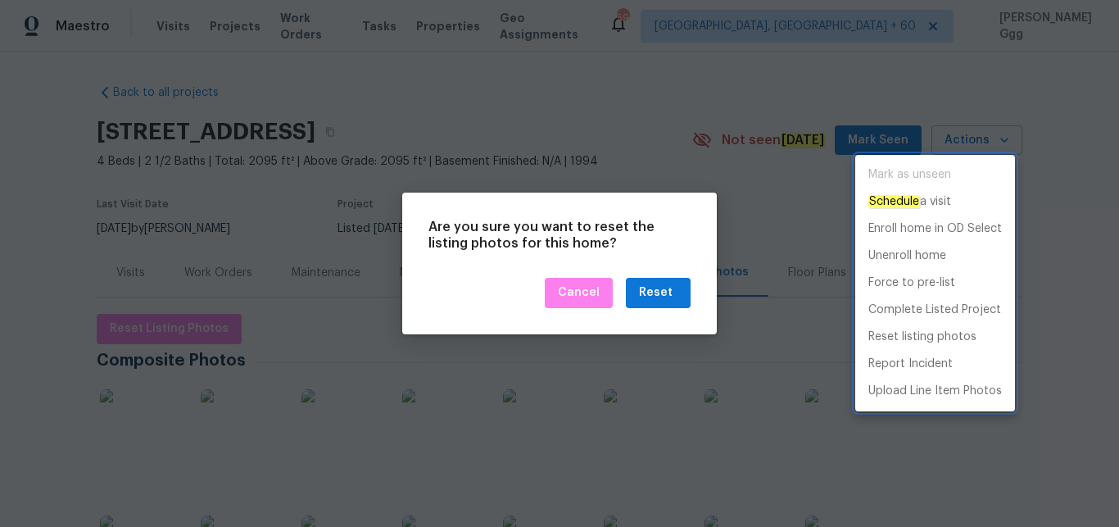
click at [665, 296] on div at bounding box center [559, 263] width 1119 height 527
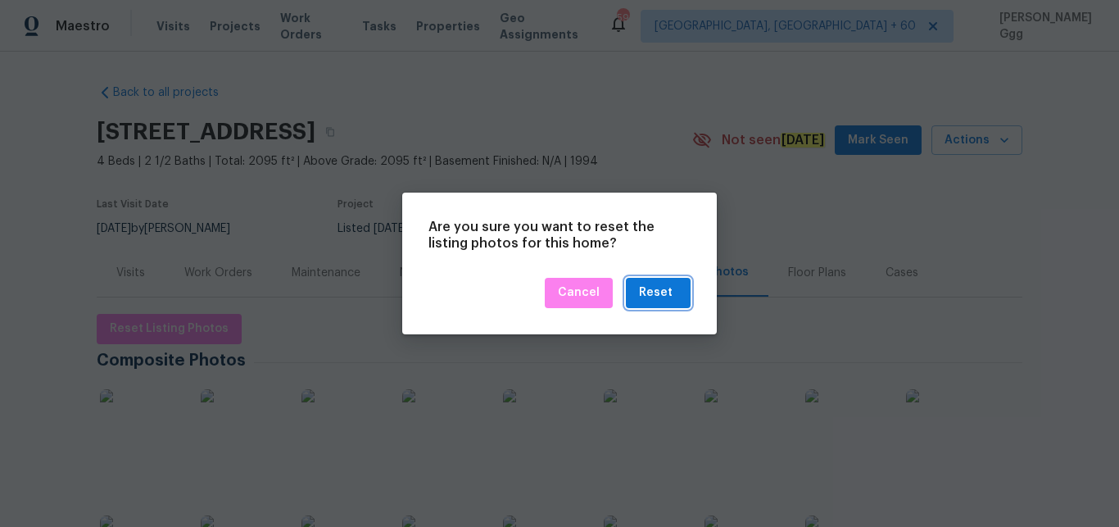
click at [665, 296] on div "Reset" at bounding box center [656, 293] width 34 height 20
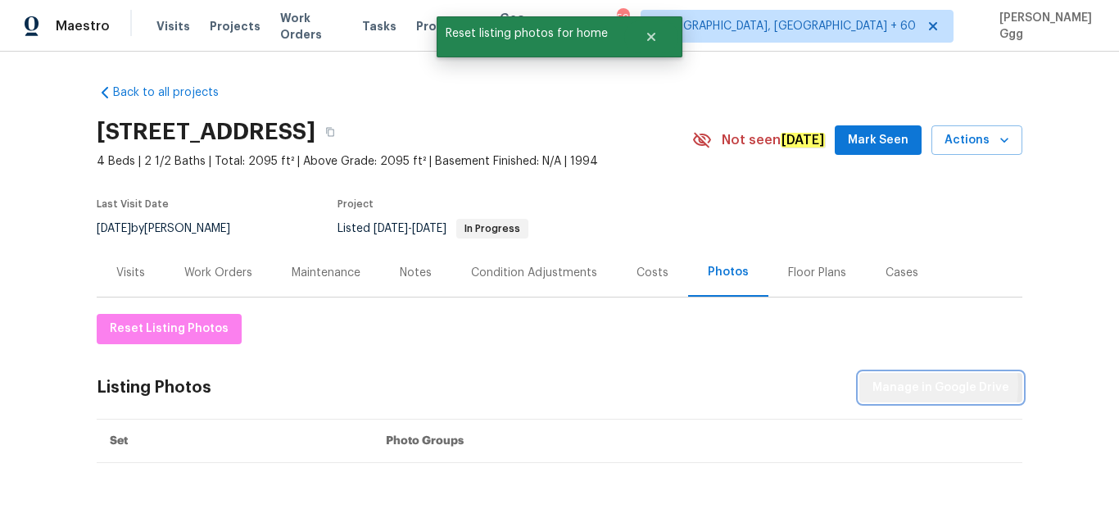
click at [909, 385] on span "Manage in Google Drive" at bounding box center [941, 388] width 137 height 20
